Goal: Information Seeking & Learning: Compare options

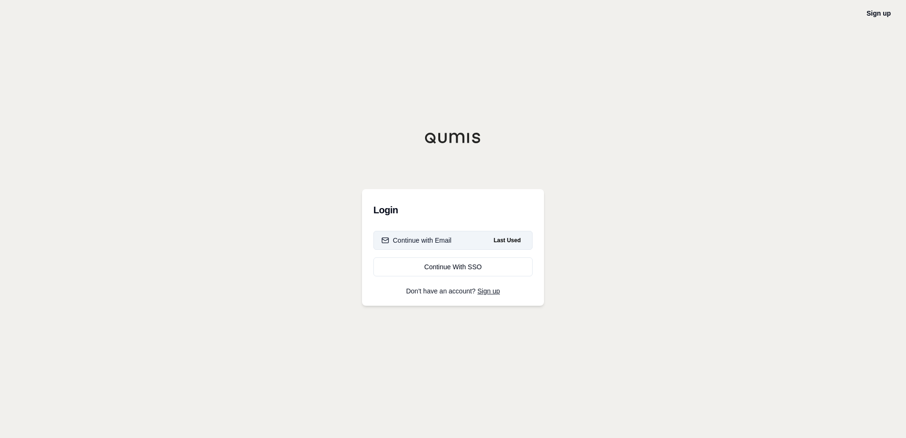
click at [462, 239] on button "Continue with Email Last Used" at bounding box center [453, 240] width 159 height 19
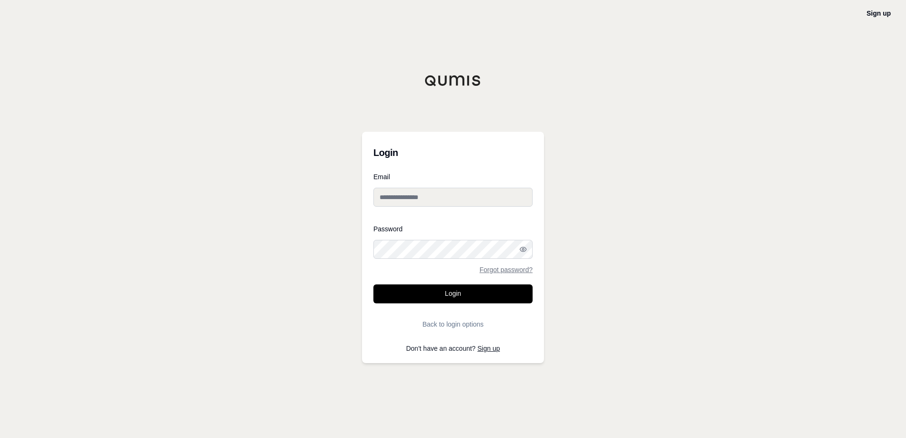
click at [423, 197] on input "Email" at bounding box center [453, 197] width 159 height 19
type input "**********"
click at [436, 296] on button "Login" at bounding box center [453, 293] width 159 height 19
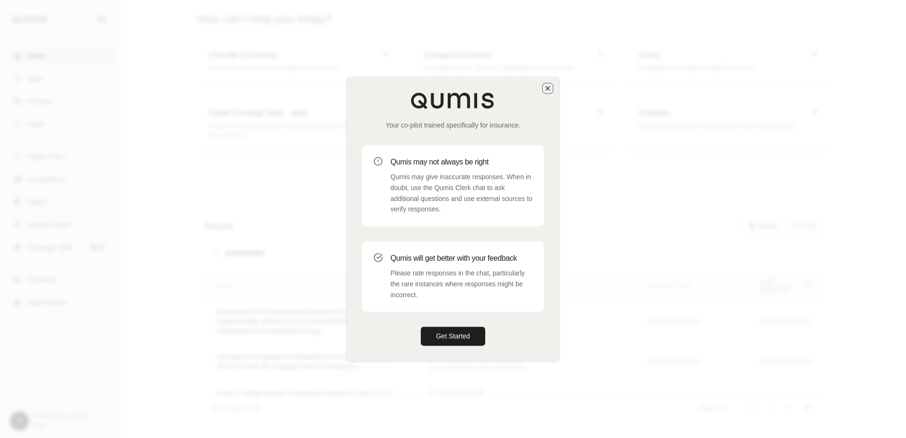
click at [548, 89] on icon "button" at bounding box center [548, 88] width 4 height 4
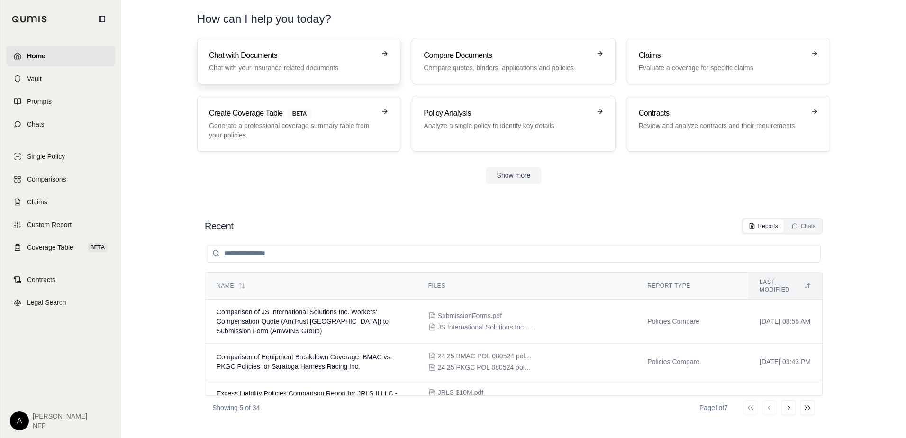
click at [379, 59] on div "Chat with Documents Chat with your insurance related documents" at bounding box center [299, 61] width 180 height 23
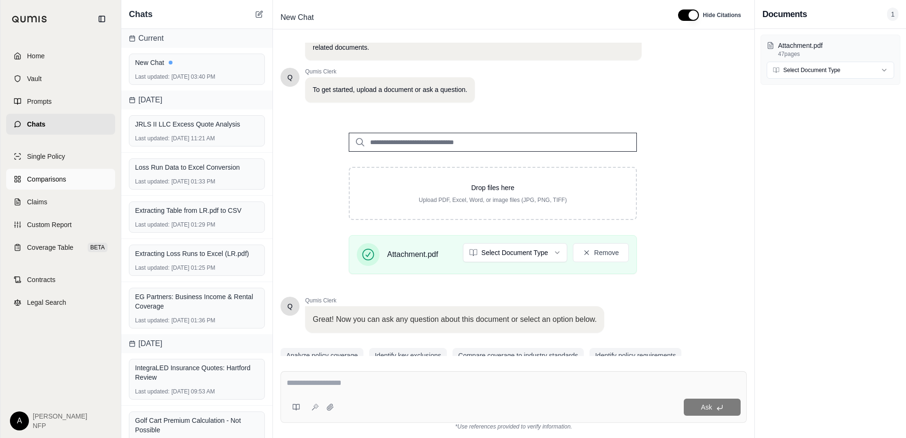
scroll to position [74, 0]
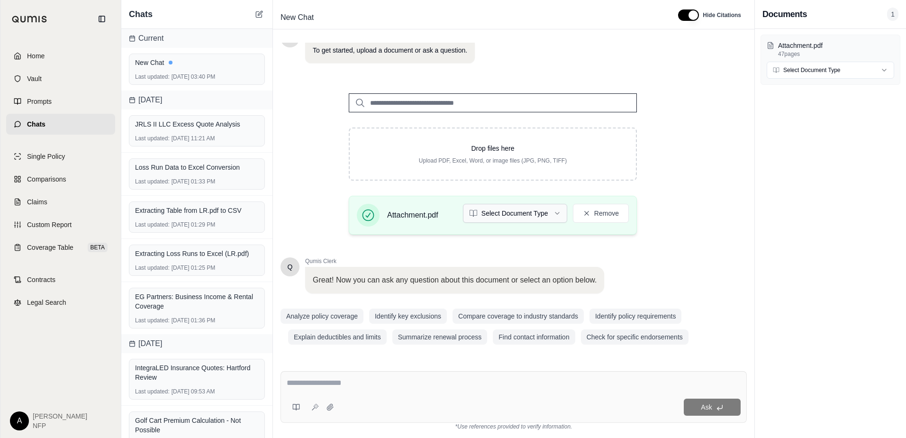
click at [543, 215] on html "Home Vault Prompts Chats Single Policy Comparisons Claims Custom Report Coverag…" at bounding box center [453, 219] width 906 height 438
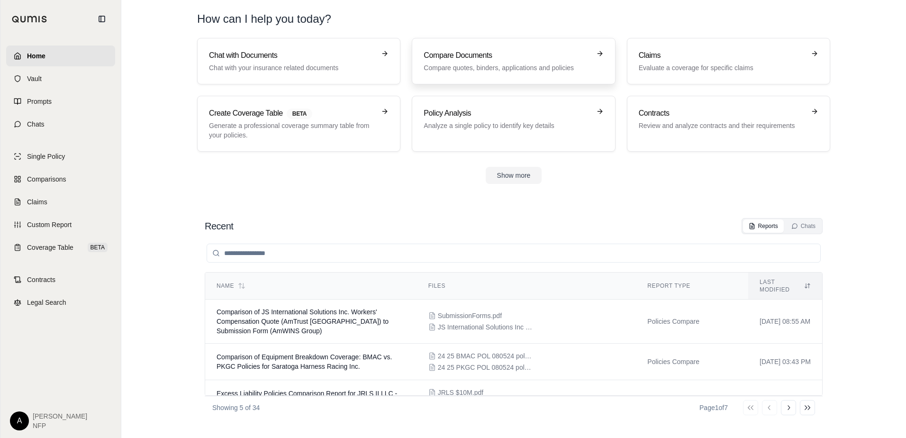
click at [501, 69] on p "Compare quotes, binders, applications and policies" at bounding box center [507, 67] width 166 height 9
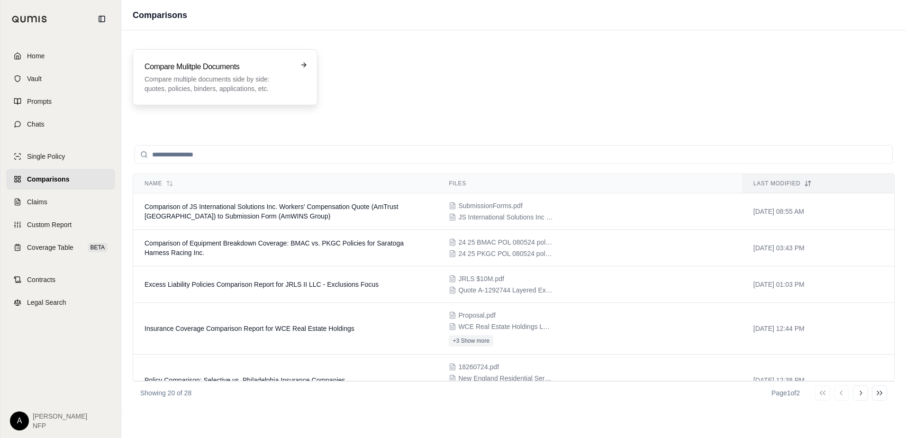
click at [226, 74] on div "Compare Mulitple Documents Compare multiple documents side by side: quotes, pol…" at bounding box center [219, 77] width 148 height 32
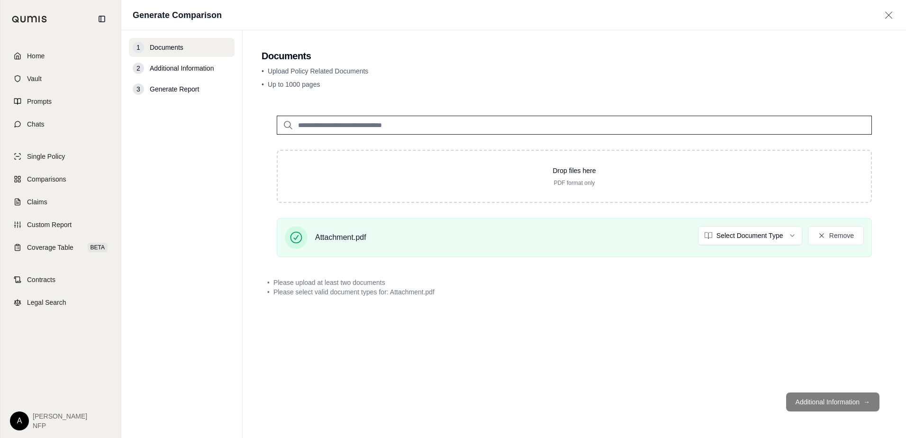
click at [741, 237] on html "Home Vault Prompts Chats Single Policy Comparisons Claims Custom Report Coverag…" at bounding box center [453, 219] width 906 height 438
